Goal: Task Accomplishment & Management: Manage account settings

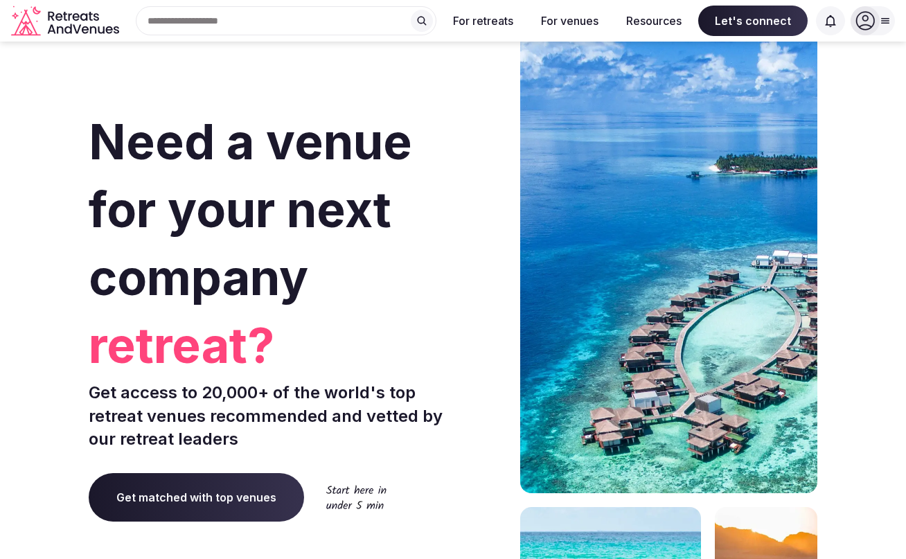
click at [871, 20] on icon at bounding box center [865, 20] width 19 height 19
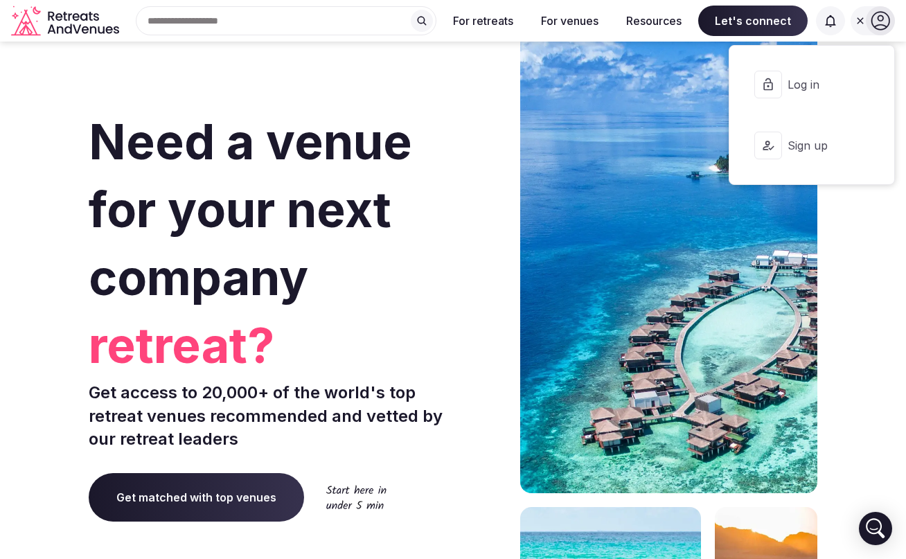
click at [821, 78] on span "Log in" at bounding box center [821, 84] width 67 height 15
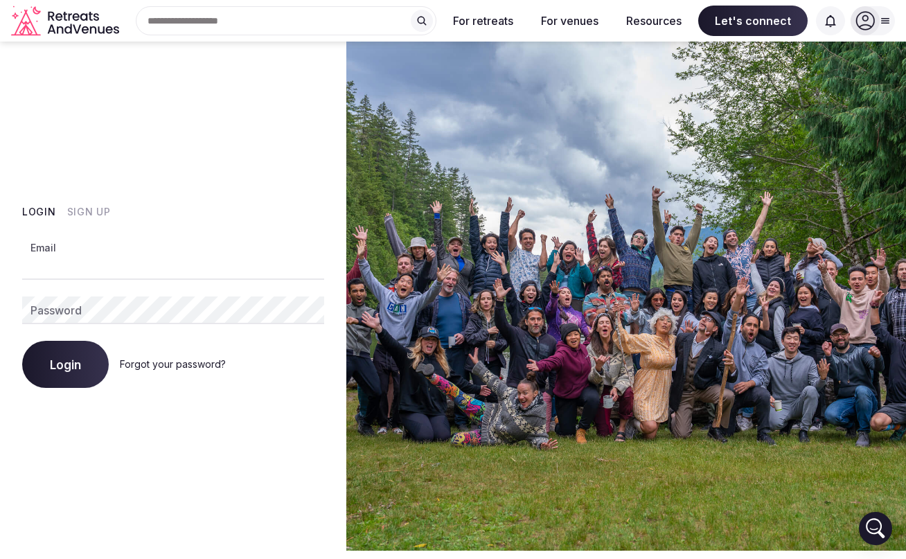
click at [188, 271] on input "Email" at bounding box center [173, 266] width 302 height 28
click at [254, 268] on input "Email" at bounding box center [173, 266] width 302 height 28
paste input "**********"
type input "**********"
click at [280, 214] on div "Login Sign Up" at bounding box center [173, 212] width 302 height 14
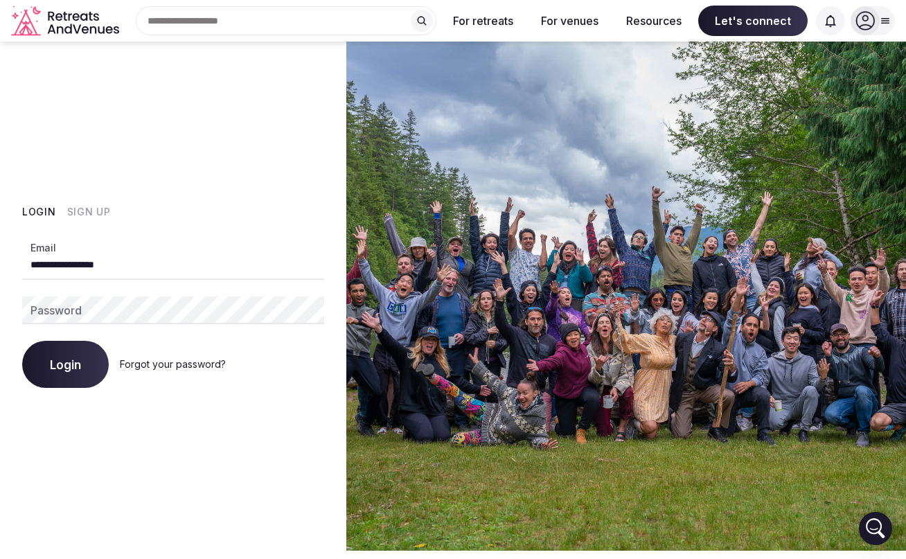
click at [220, 475] on div "**********" at bounding box center [173, 296] width 346 height 509
click at [63, 358] on span "Login" at bounding box center [65, 365] width 31 height 14
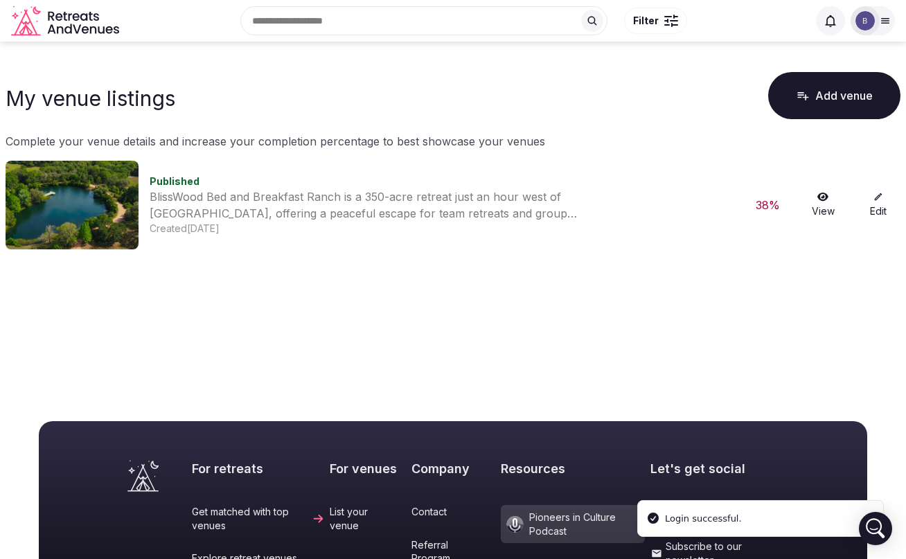
click at [820, 204] on link "View" at bounding box center [823, 205] width 44 height 26
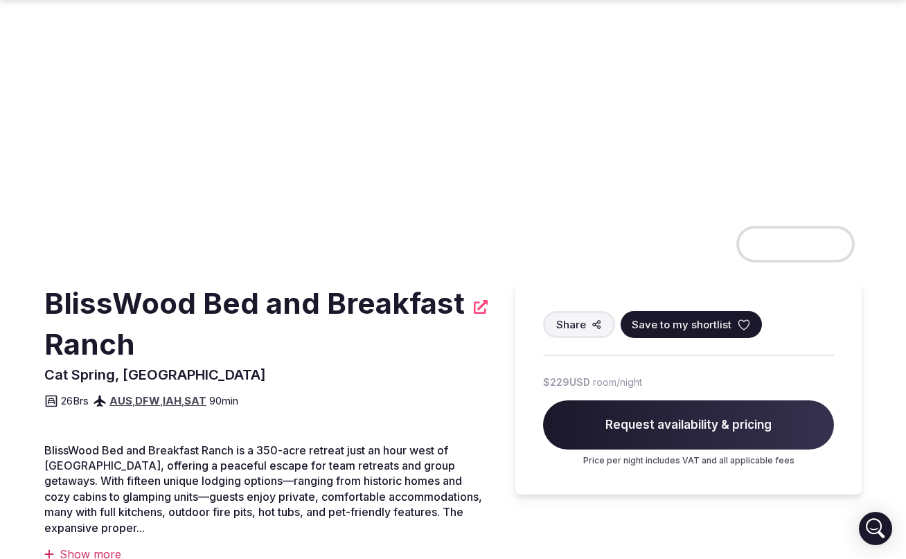
scroll to position [272, 0]
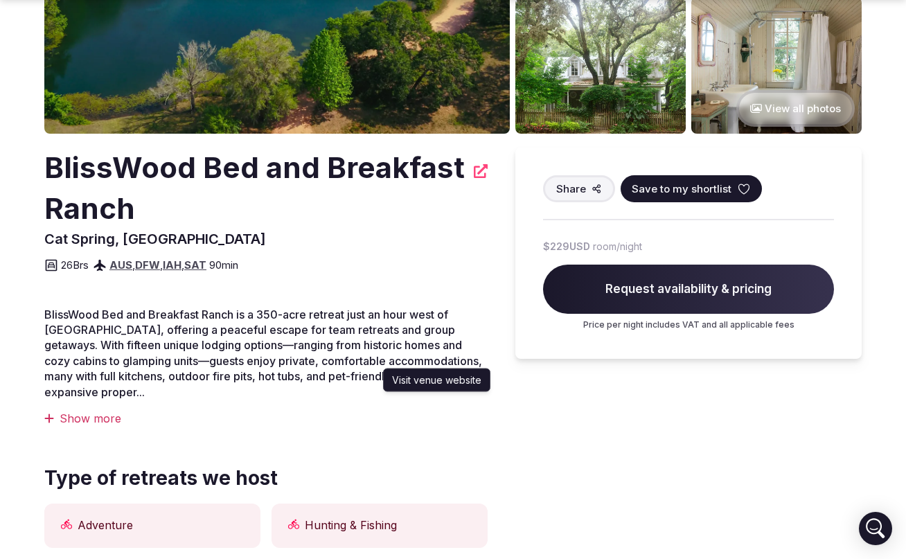
click at [483, 171] on icon at bounding box center [481, 171] width 14 height 14
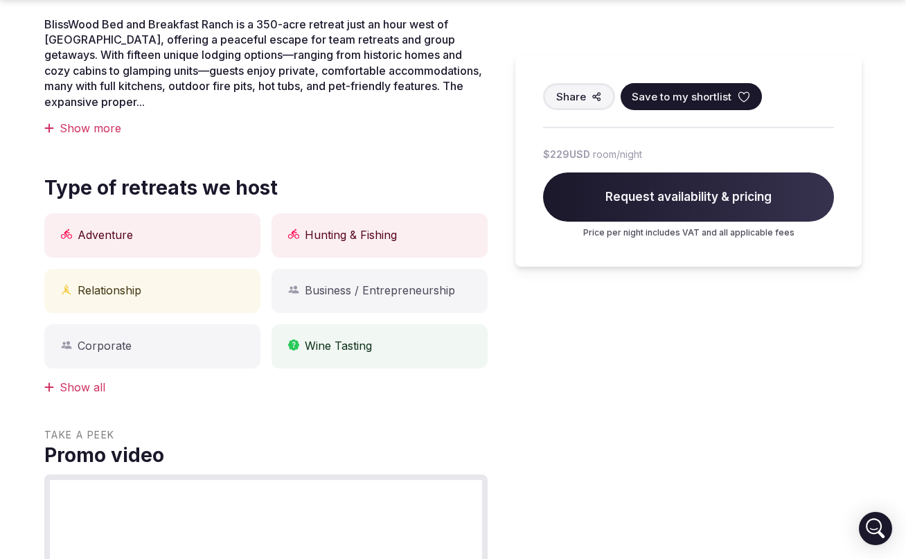
scroll to position [563, 0]
click at [79, 385] on div "Show all" at bounding box center [265, 386] width 443 height 15
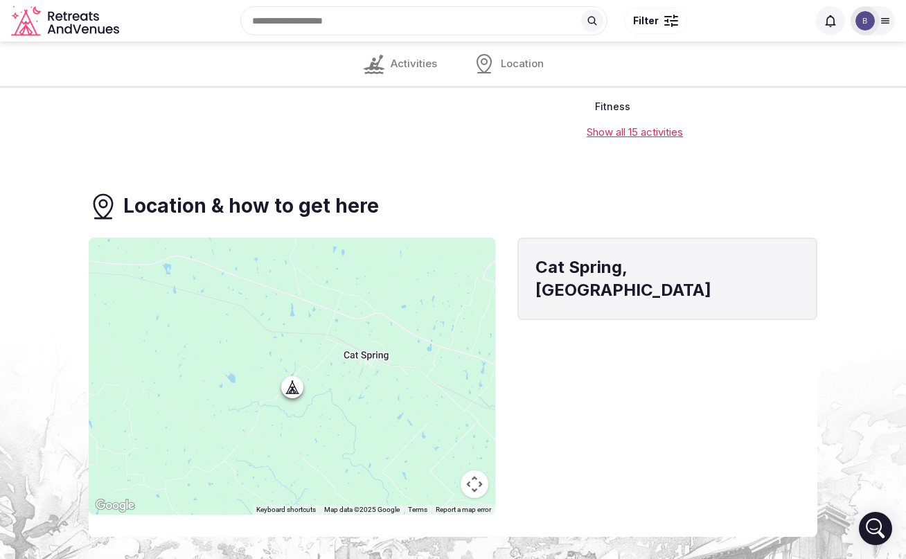
scroll to position [2351, 0]
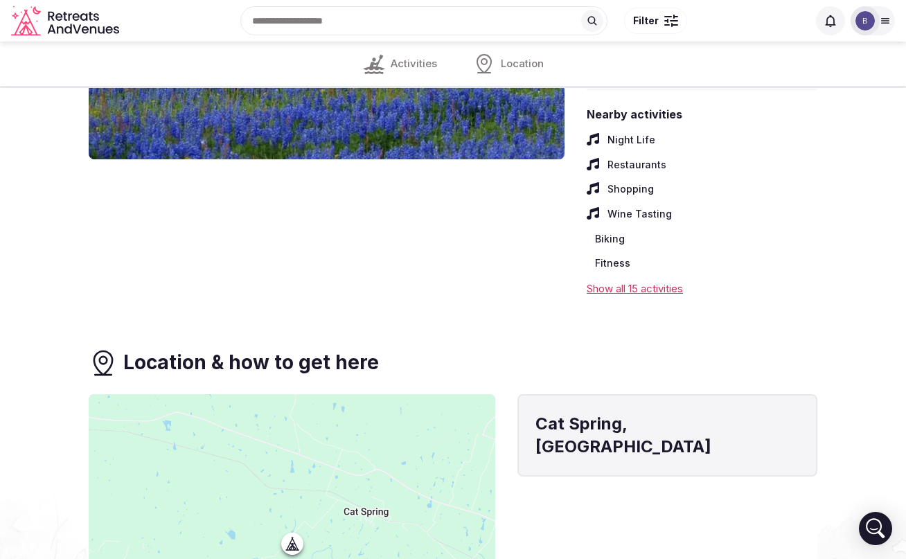
click at [633, 292] on div "Show all 15 activities" at bounding box center [702, 288] width 231 height 15
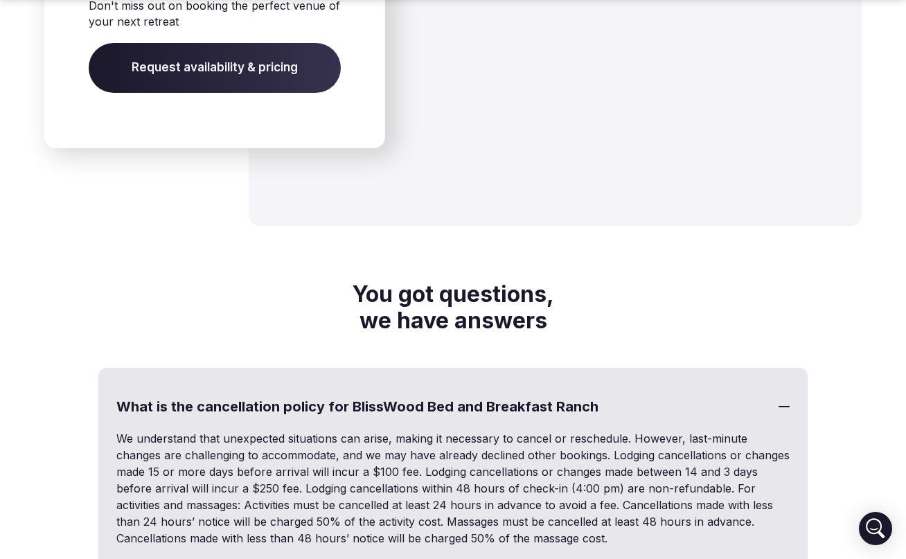
scroll to position [3905, 0]
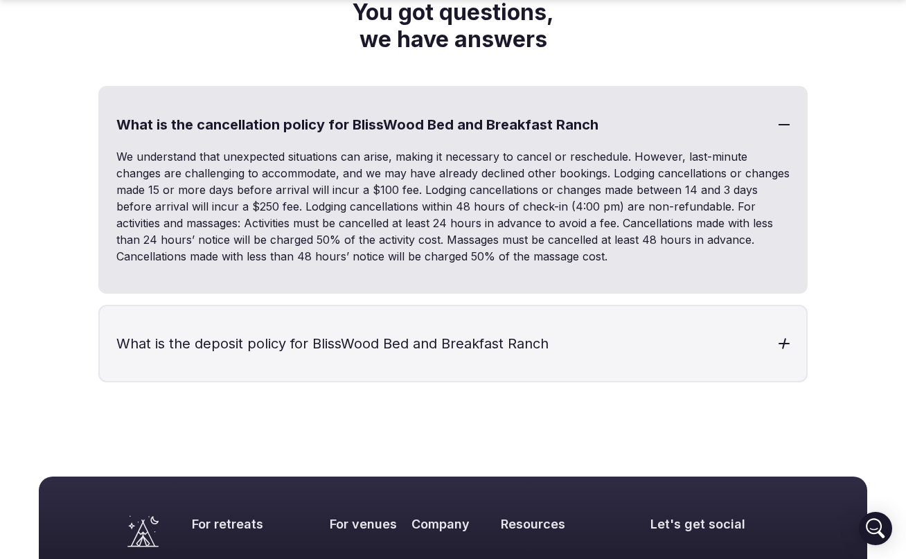
click at [477, 340] on h3 "What is the deposit policy for BlissWood Bed and Breakfast Ranch" at bounding box center [453, 343] width 707 height 75
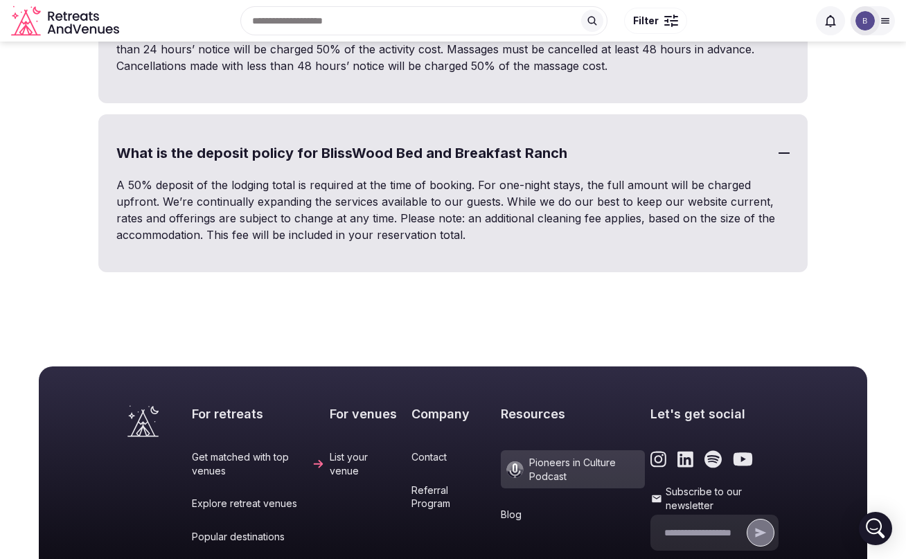
scroll to position [3708, 0]
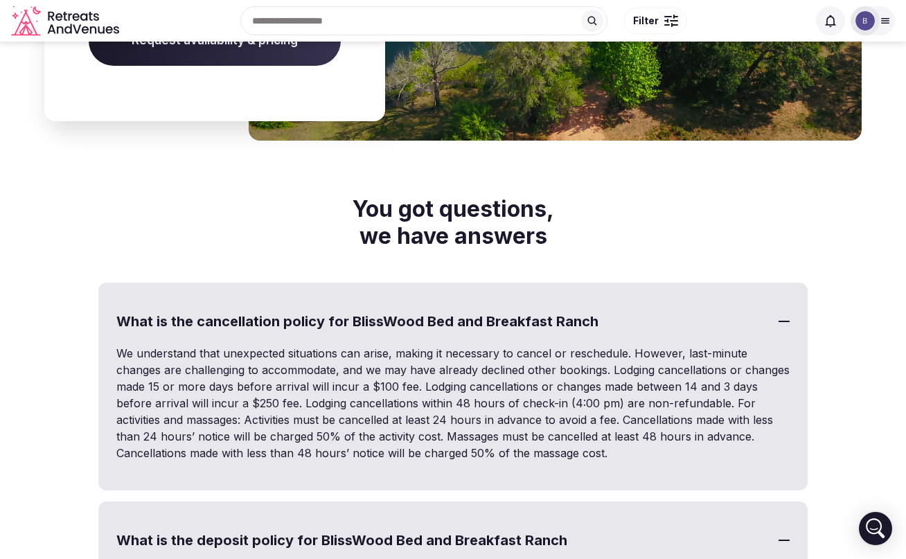
click at [164, 364] on p "We understand that unexpected situations can arise, making it necessary to canc…" at bounding box center [453, 403] width 674 height 116
click at [477, 207] on h2 "You got questions, we have answers" at bounding box center [453, 222] width 818 height 53
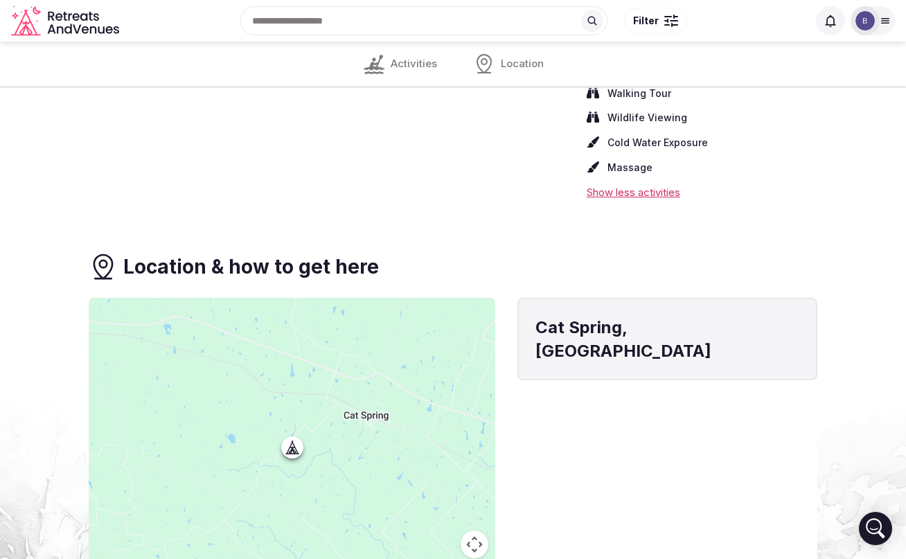
scroll to position [2619, 0]
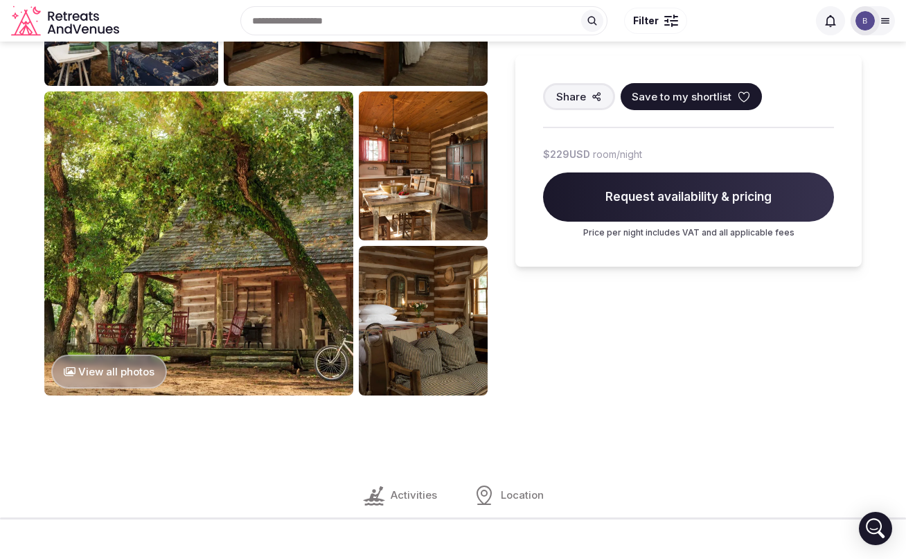
click at [497, 488] on div "Location" at bounding box center [508, 495] width 93 height 44
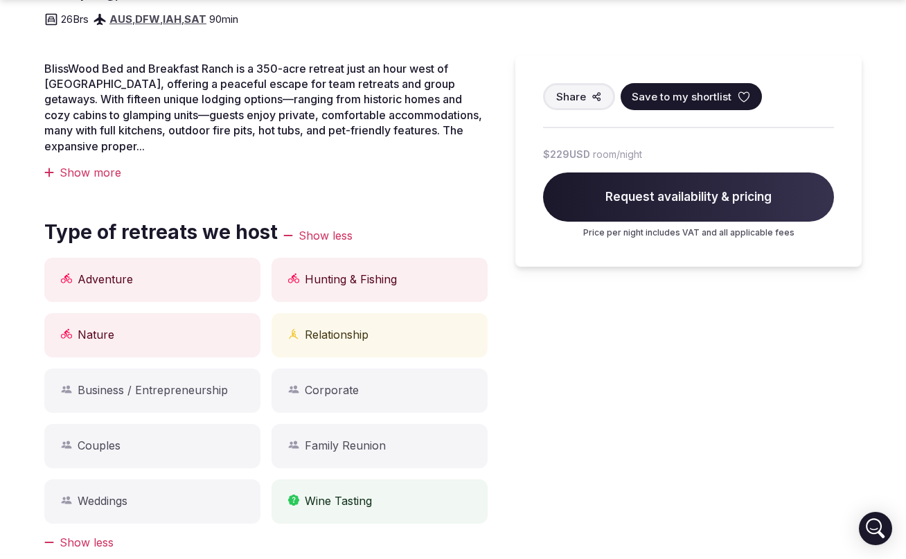
scroll to position [955, 0]
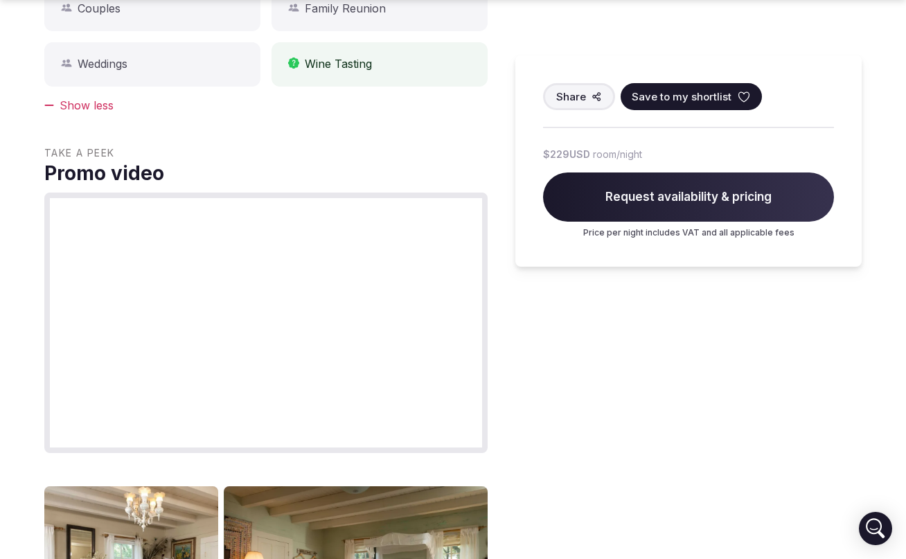
click at [96, 105] on div "Show less" at bounding box center [265, 105] width 443 height 15
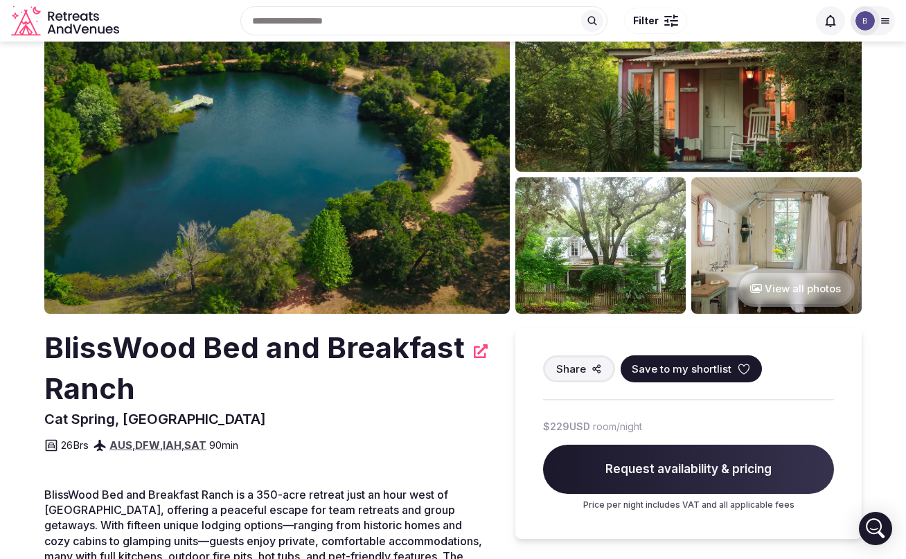
scroll to position [58, 0]
